Goal: Use online tool/utility: Utilize a website feature to perform a specific function

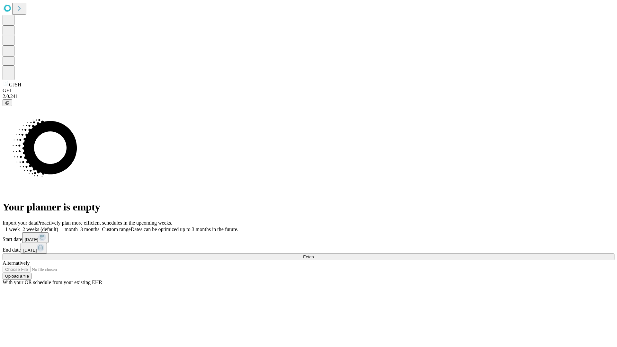
click at [314, 254] on span "Fetch" at bounding box center [308, 256] width 11 height 5
